Goal: Information Seeking & Learning: Learn about a topic

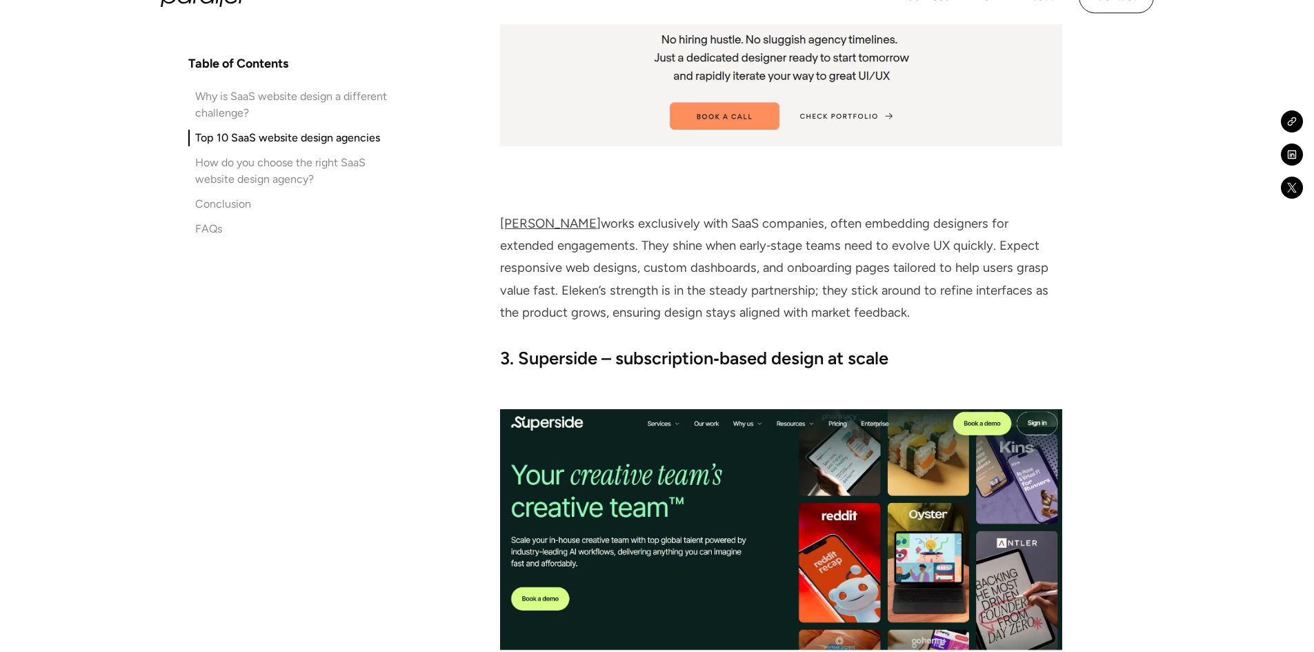
scroll to position [4367, 0]
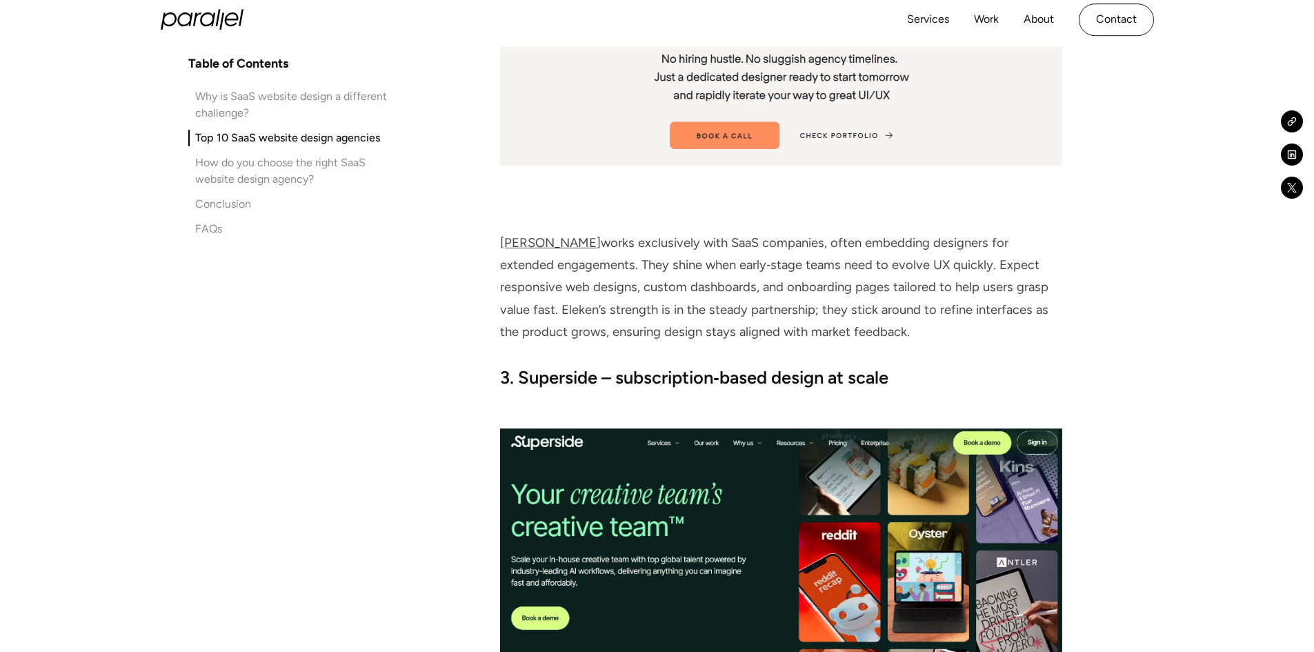
click at [670, 506] on img at bounding box center [780, 548] width 561 height 241
click at [780, 512] on img at bounding box center [780, 548] width 561 height 241
click at [646, 435] on img at bounding box center [780, 548] width 561 height 241
click at [543, 387] on strong "3. Superside – subscription‑based design at scale" at bounding box center [694, 377] width 388 height 21
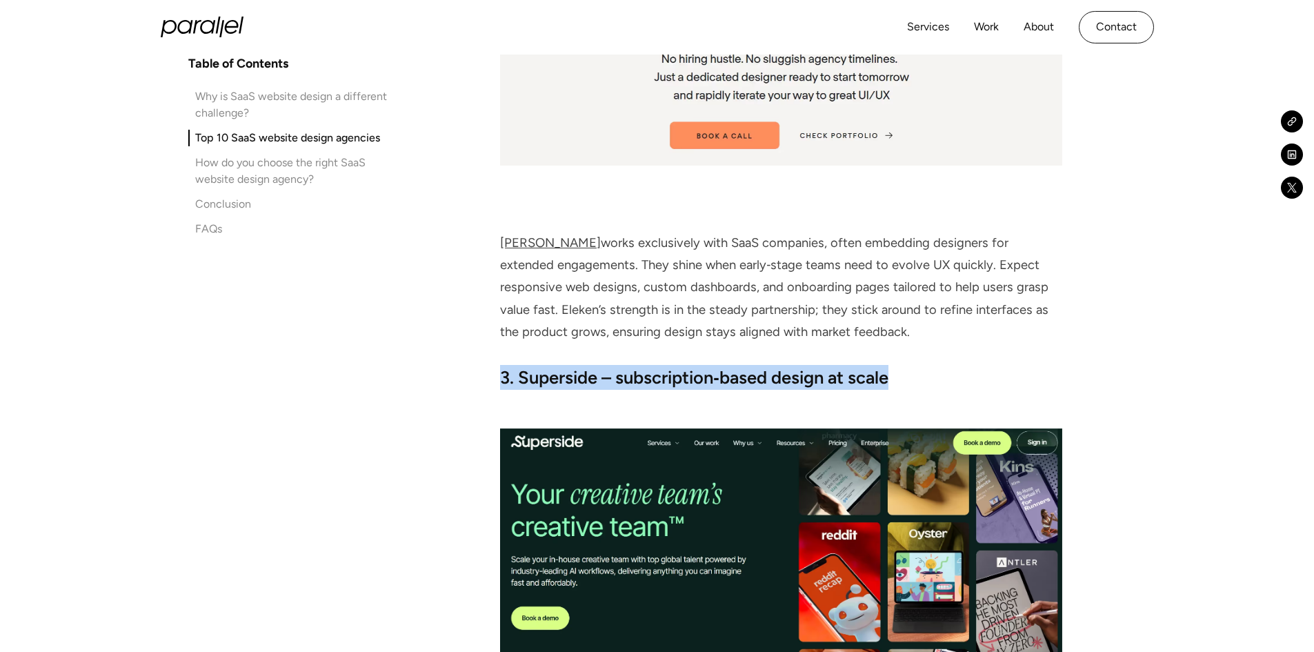
click at [543, 387] on strong "3. Superside – subscription‑based design at scale" at bounding box center [694, 377] width 388 height 21
click at [543, 383] on strong "3. Superside – subscription‑based design at scale" at bounding box center [694, 377] width 388 height 21
